Goal: Use online tool/utility: Utilize a website feature to perform a specific function

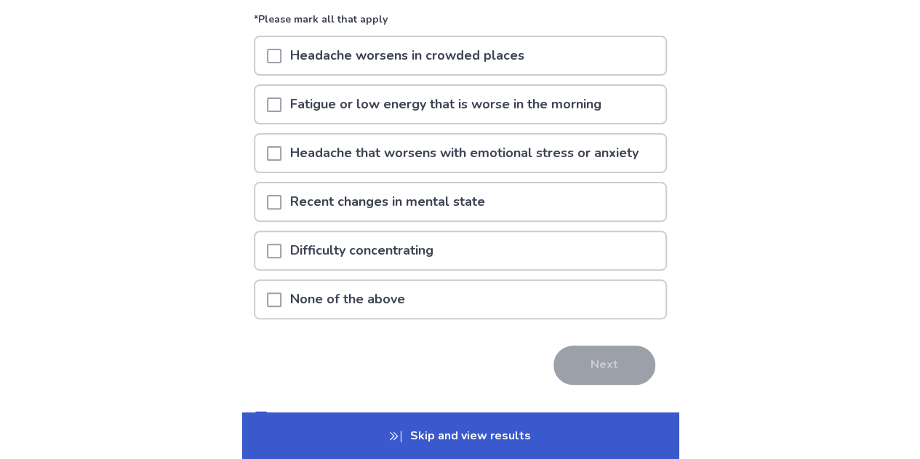
scroll to position [138, 0]
click at [618, 61] on div "Headache worsens in crowded places" at bounding box center [460, 55] width 410 height 37
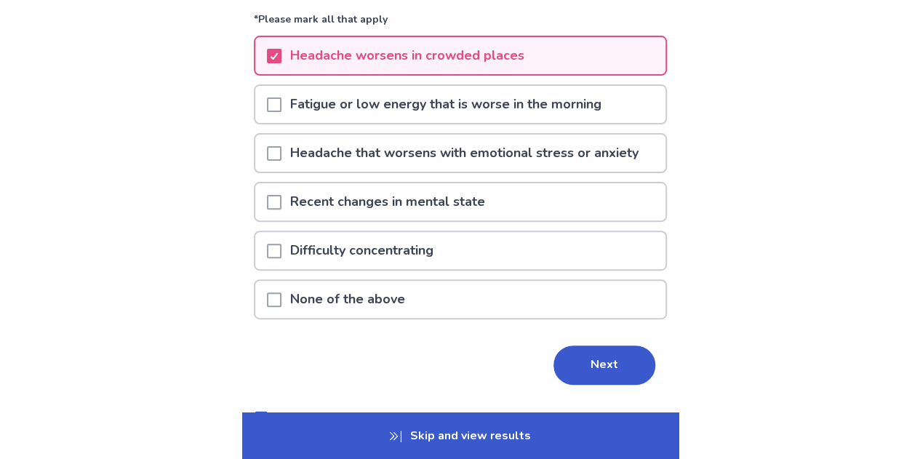
click at [615, 108] on div "Fatigue or low energy that is worse in the morning" at bounding box center [460, 104] width 410 height 37
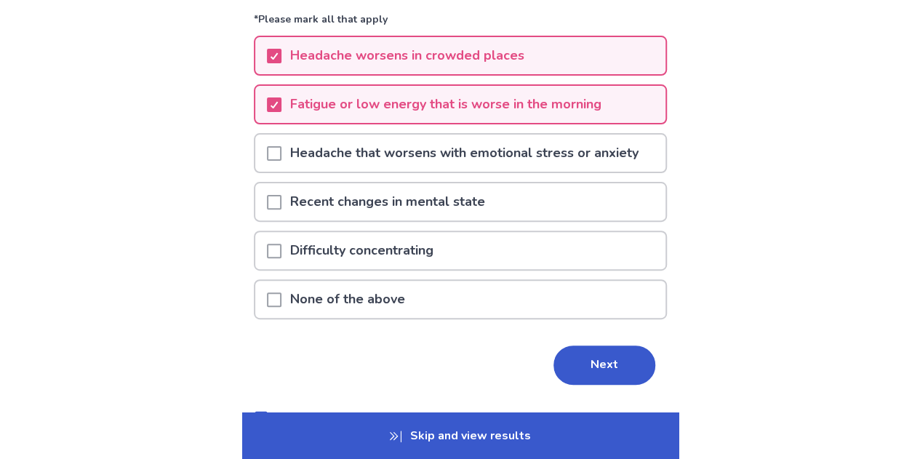
click at [610, 152] on p "Headache that worsens with emotional stress or anxiety" at bounding box center [464, 153] width 366 height 37
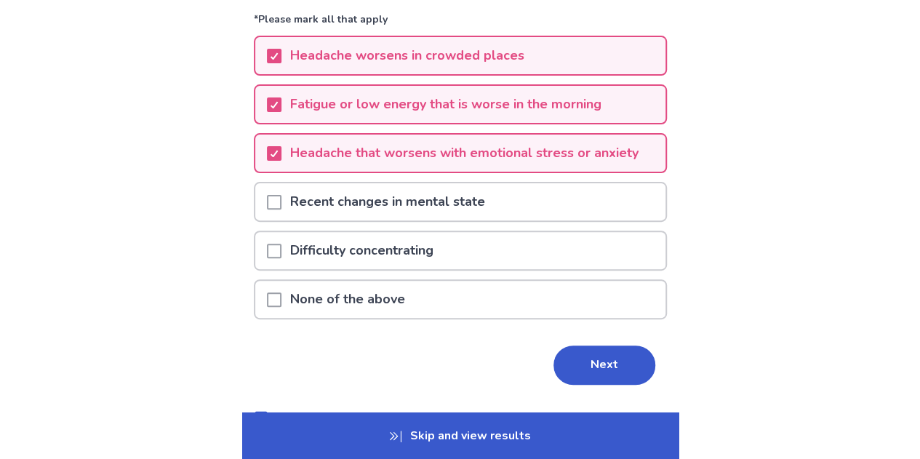
click at [579, 208] on div "Recent changes in mental state" at bounding box center [460, 201] width 410 height 37
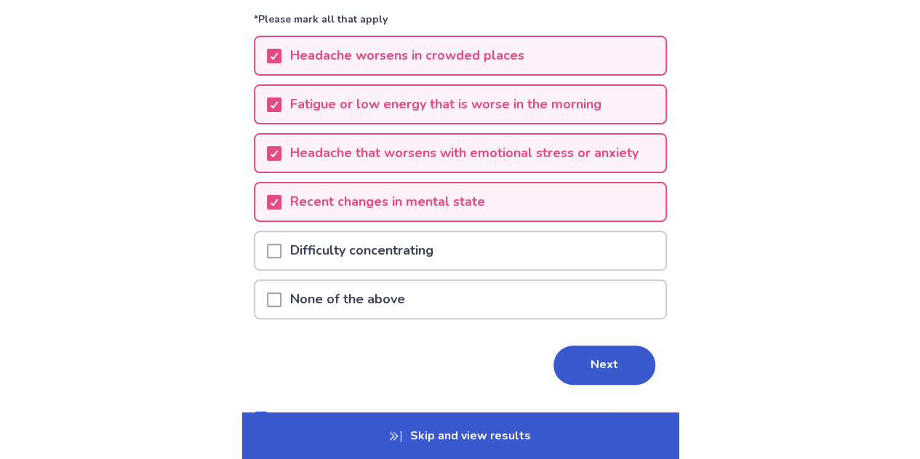
click at [549, 262] on div "Difficulty concentrating" at bounding box center [460, 250] width 410 height 37
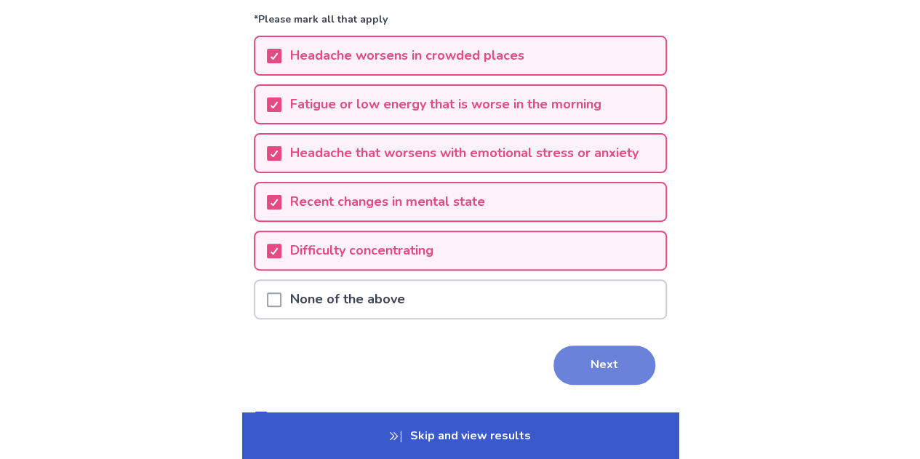
click at [582, 370] on button "Next" at bounding box center [604, 364] width 102 height 39
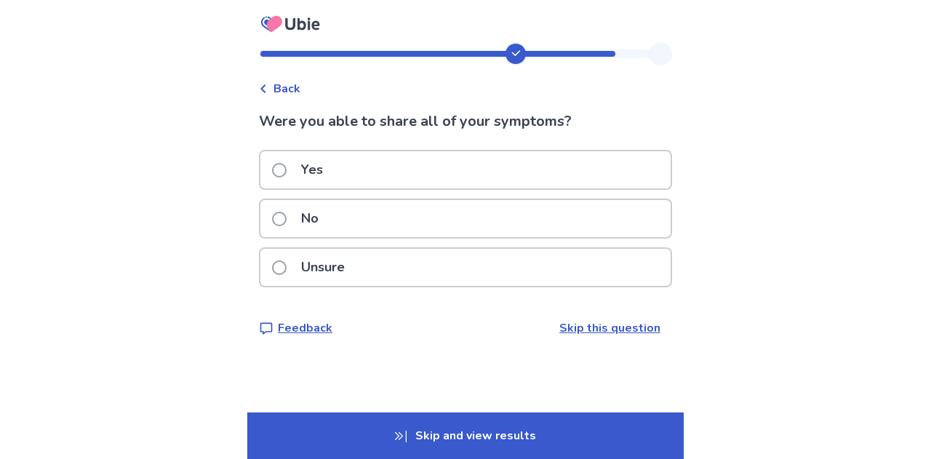
click at [461, 230] on div "No" at bounding box center [465, 218] width 410 height 37
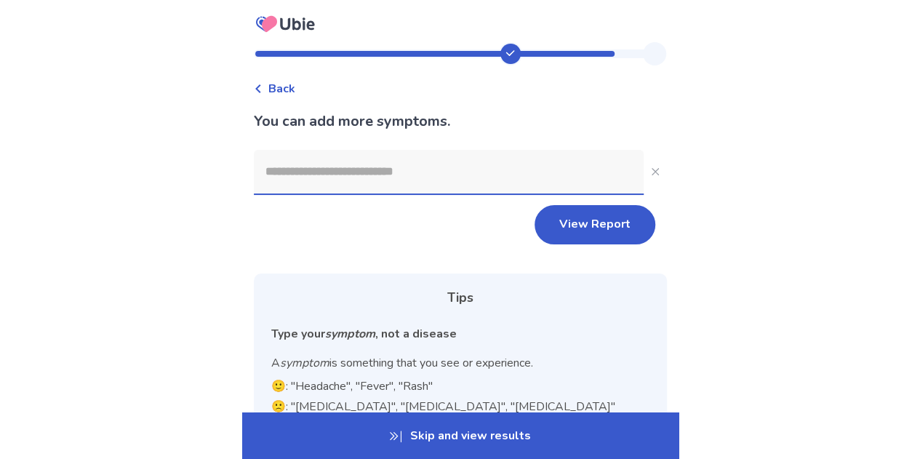
click at [288, 153] on input at bounding box center [449, 172] width 390 height 44
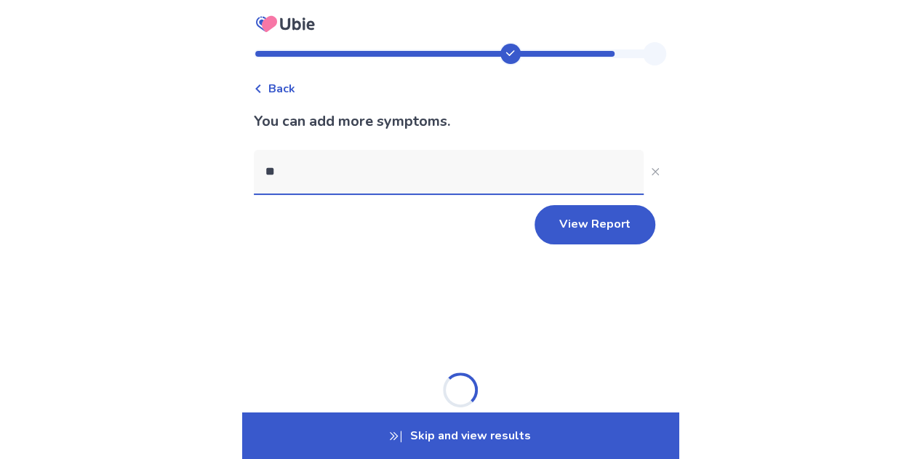
type input "***"
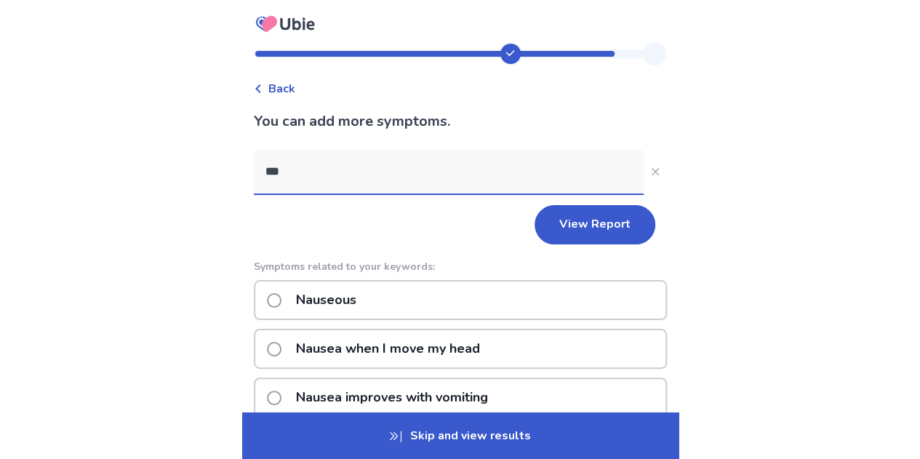
click at [353, 292] on p "Nauseous" at bounding box center [326, 299] width 78 height 37
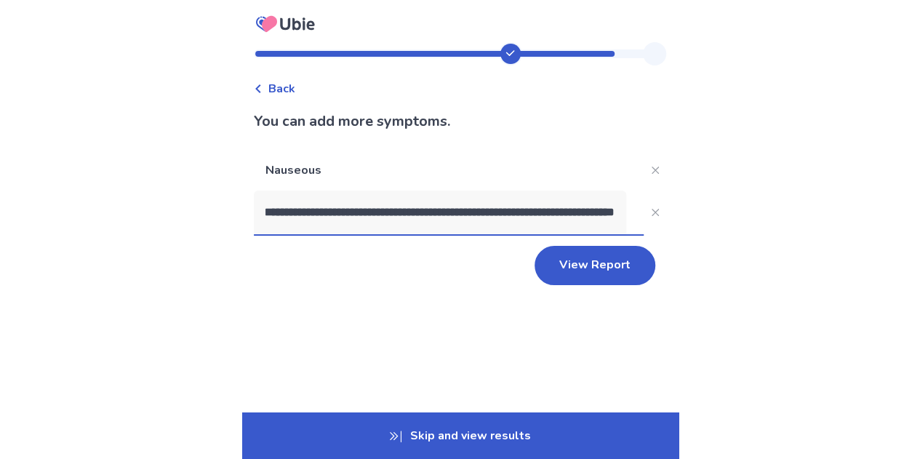
scroll to position [0, 73]
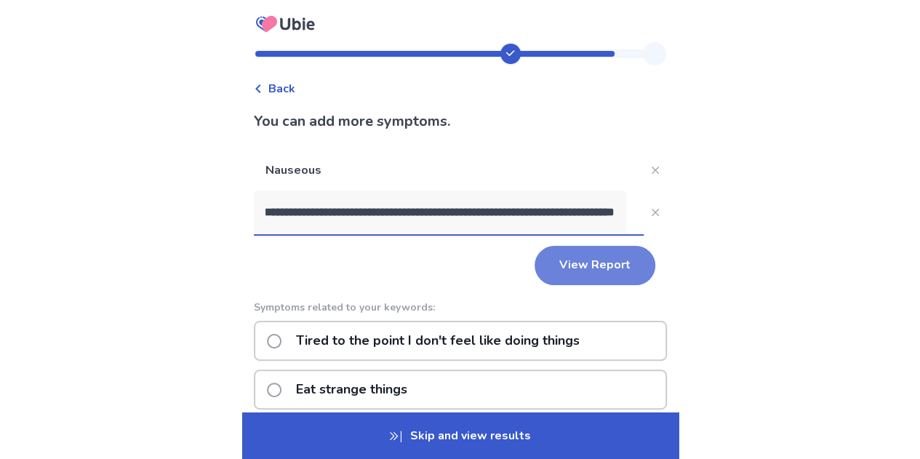
type input "**********"
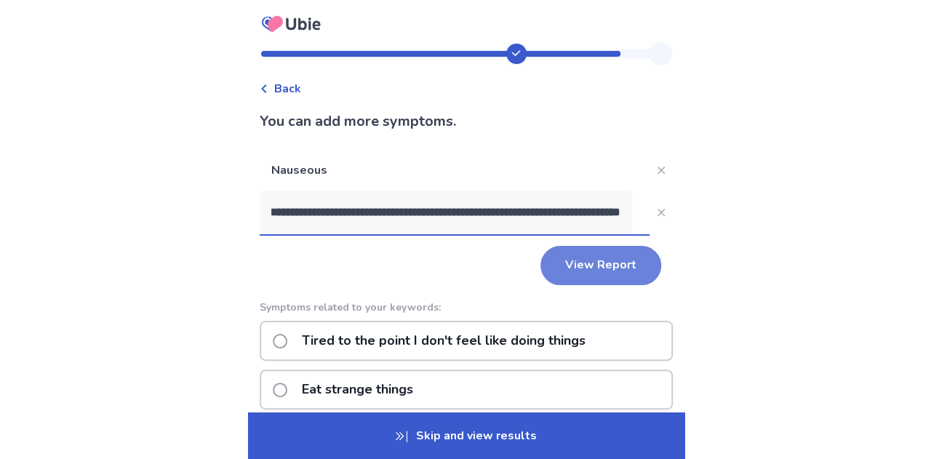
scroll to position [0, 0]
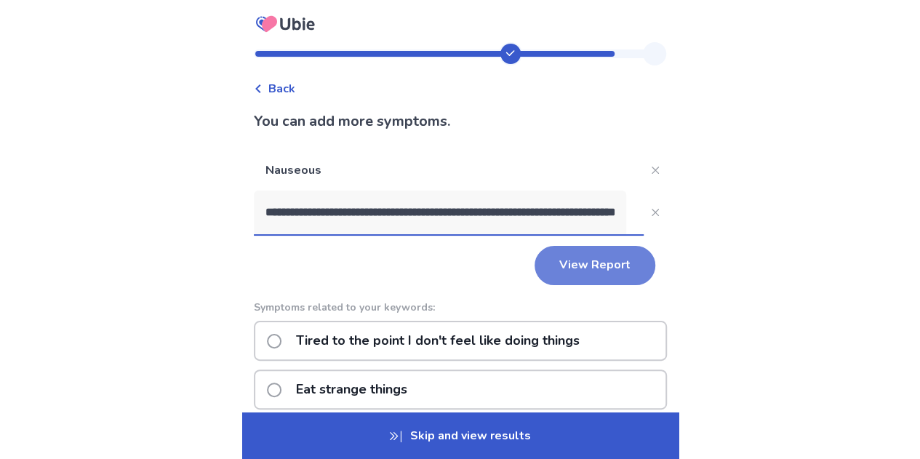
click at [595, 255] on button "View Report" at bounding box center [594, 265] width 121 height 39
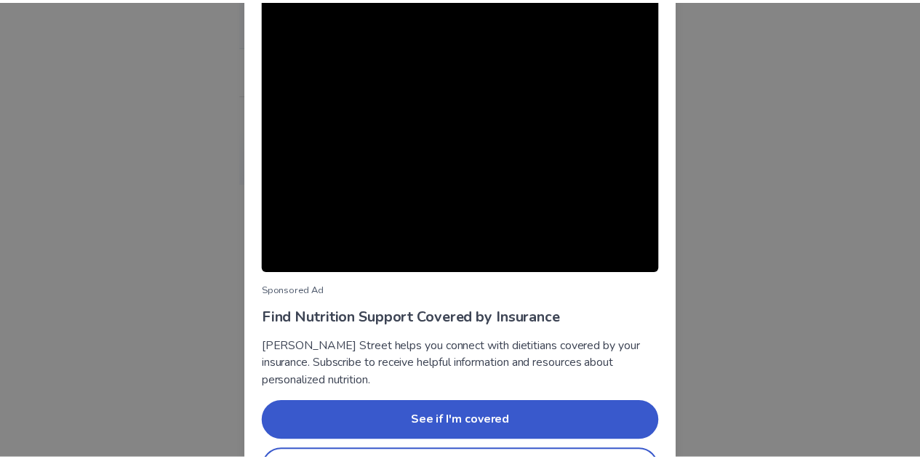
scroll to position [145, 0]
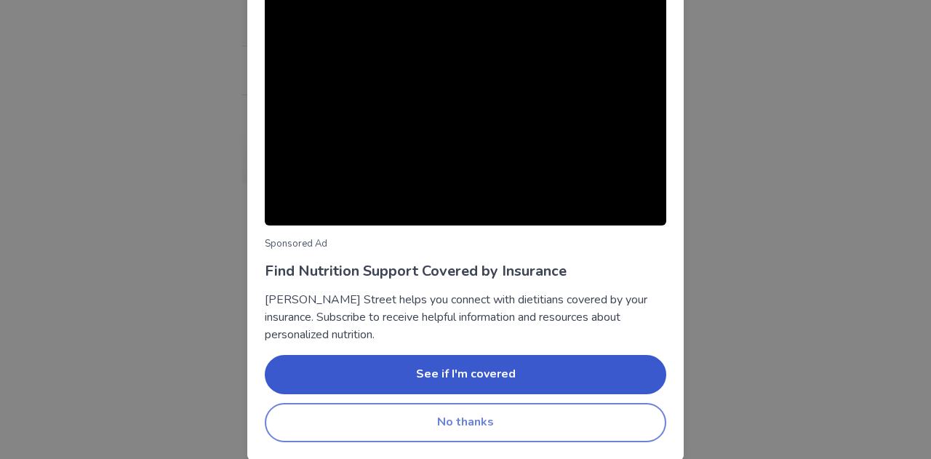
click at [508, 425] on button "No thanks" at bounding box center [465, 422] width 401 height 39
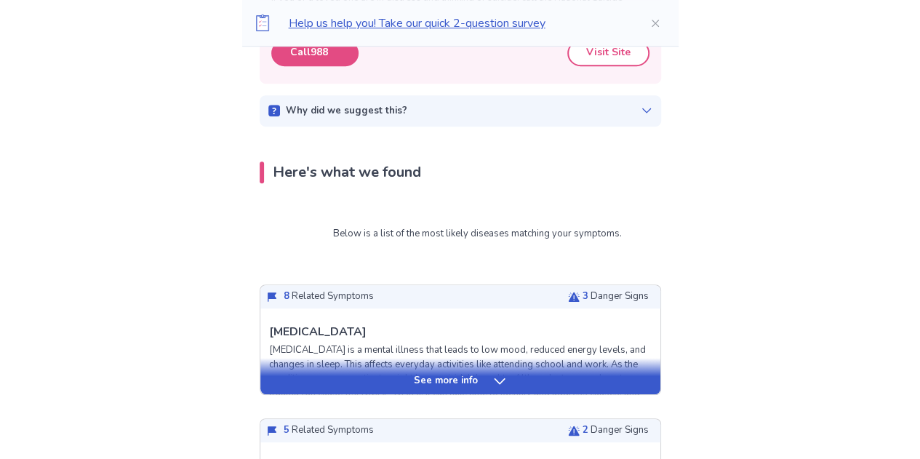
scroll to position [333, 0]
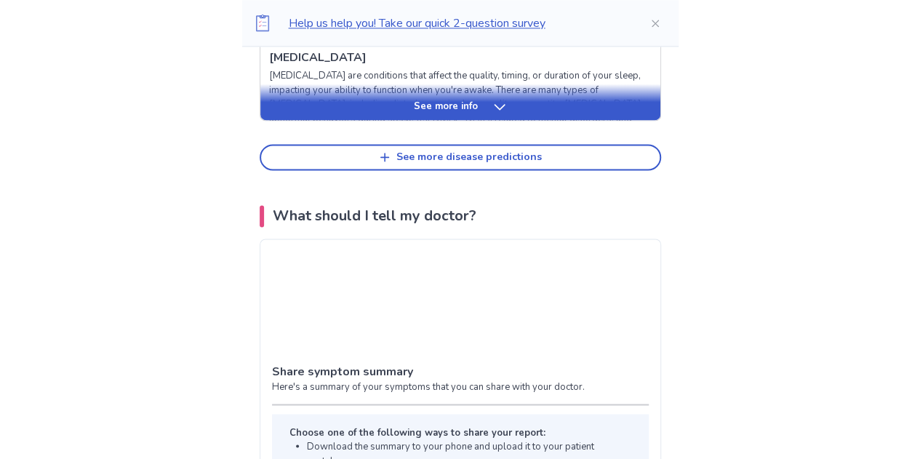
scroll to position [1007, 0]
